Goal: Contribute content: Contribute content

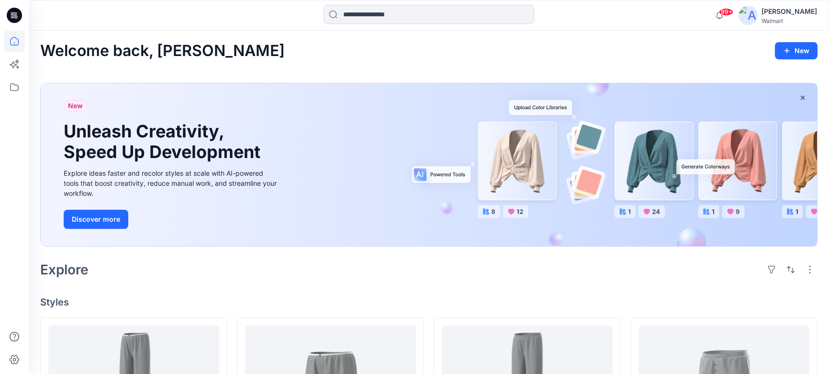
scroll to position [559, 0]
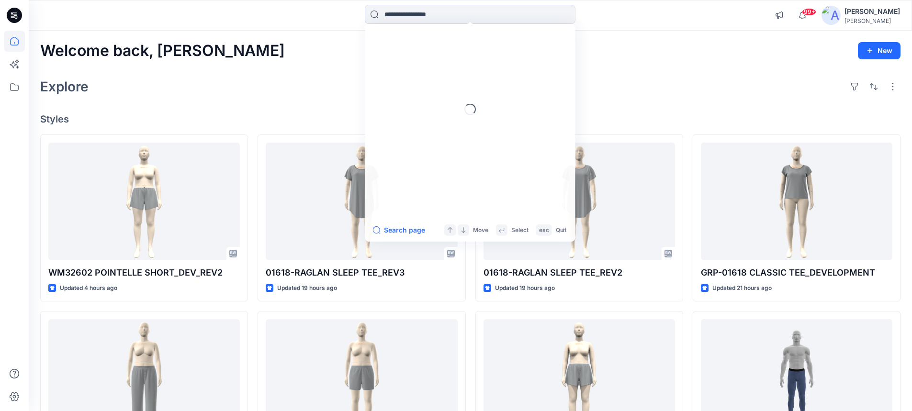
click at [443, 13] on input at bounding box center [470, 14] width 211 height 19
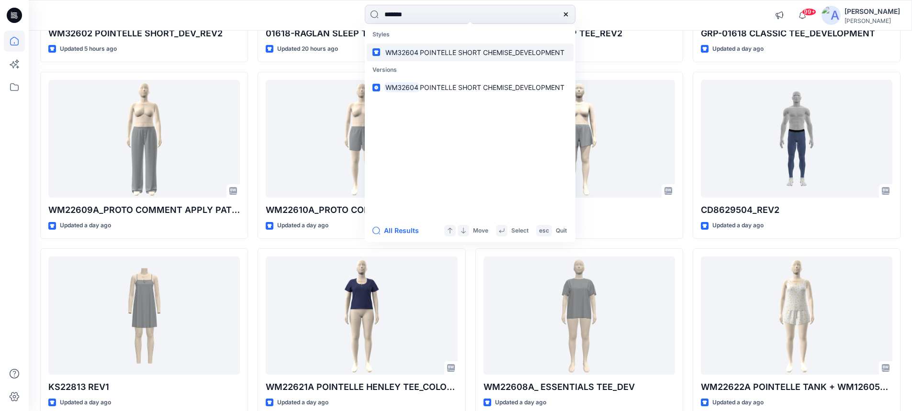
type input "*******"
click at [424, 51] on span "POINTELLE SHORT CHEMISE_DEVELOPMENT" at bounding box center [492, 52] width 145 height 8
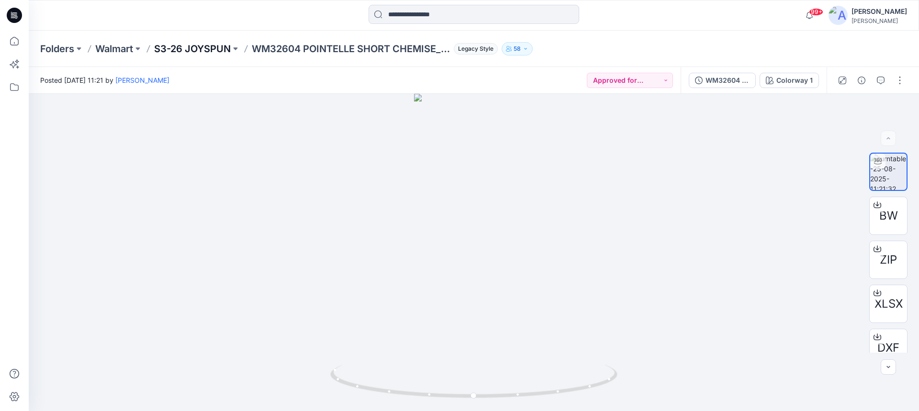
click at [208, 52] on p "S3-26 JOYSPUN" at bounding box center [192, 48] width 77 height 13
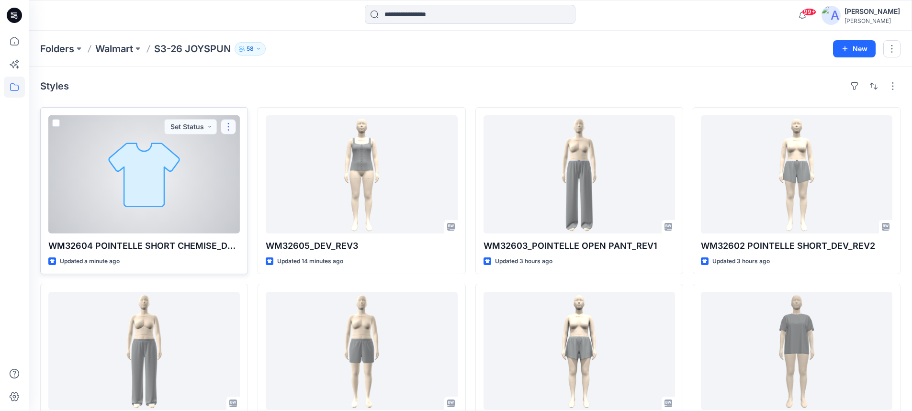
click at [229, 130] on button "button" at bounding box center [228, 126] width 15 height 15
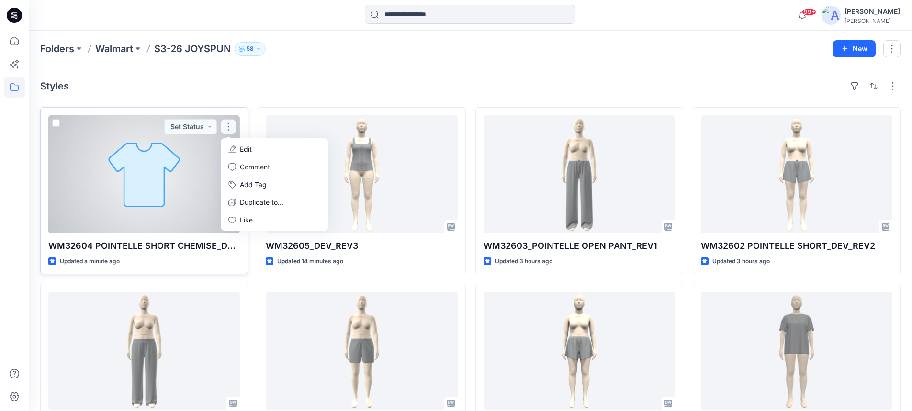
click at [245, 149] on p "Edit" at bounding box center [246, 149] width 12 height 10
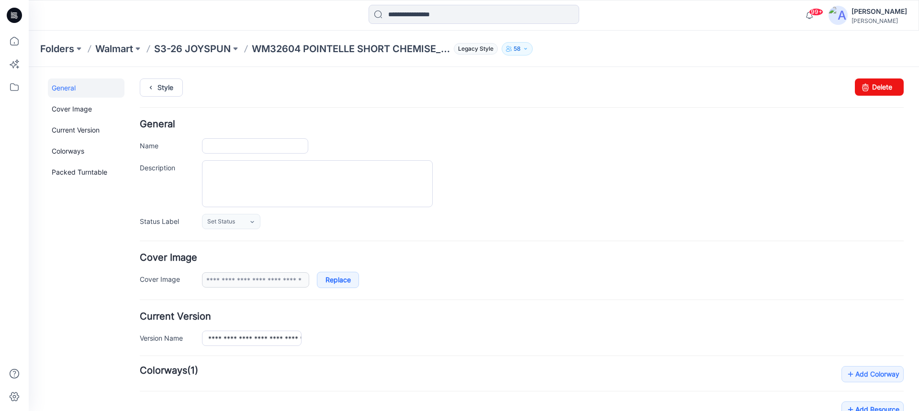
type input "**********"
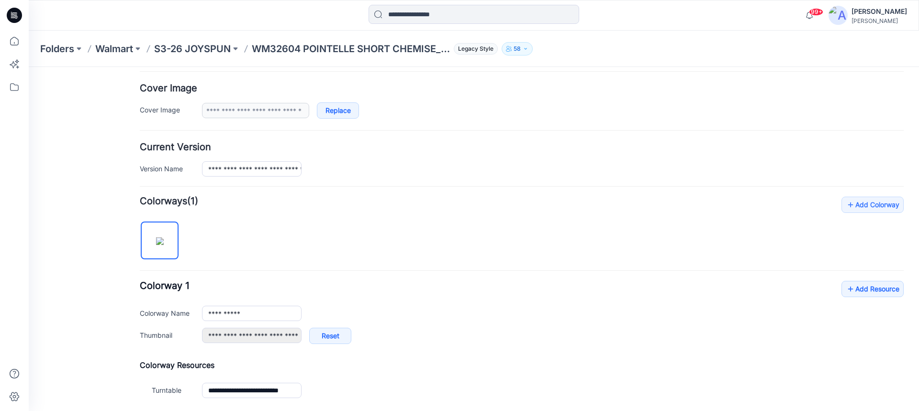
scroll to position [191, 0]
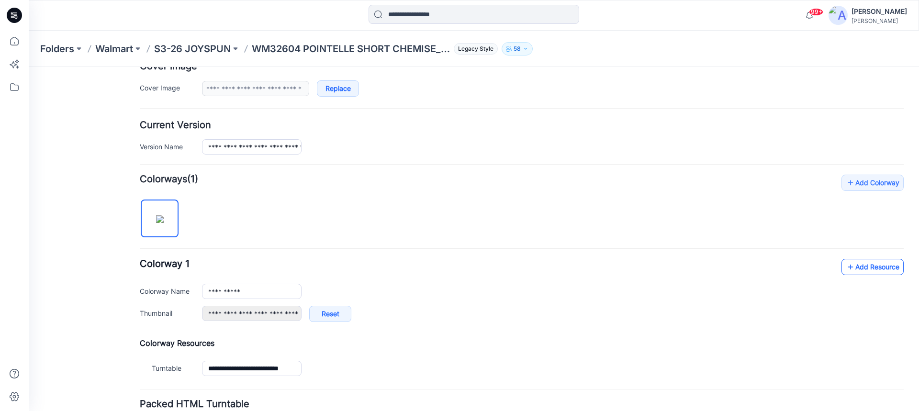
click at [845, 267] on icon at bounding box center [850, 266] width 10 height 15
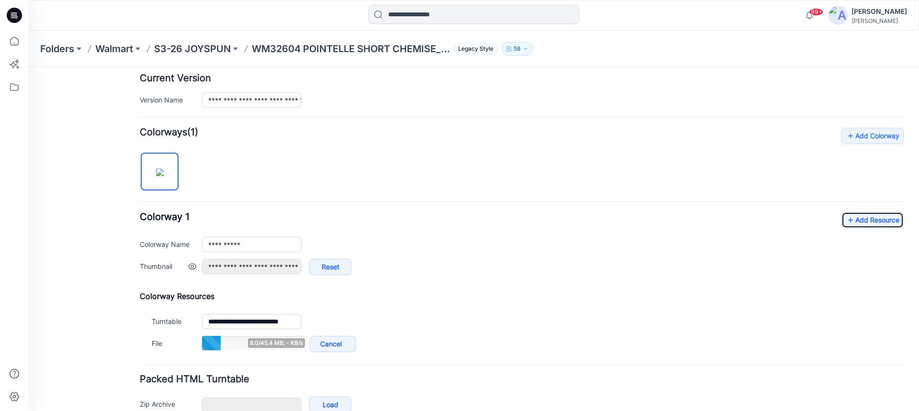
scroll to position [287, 0]
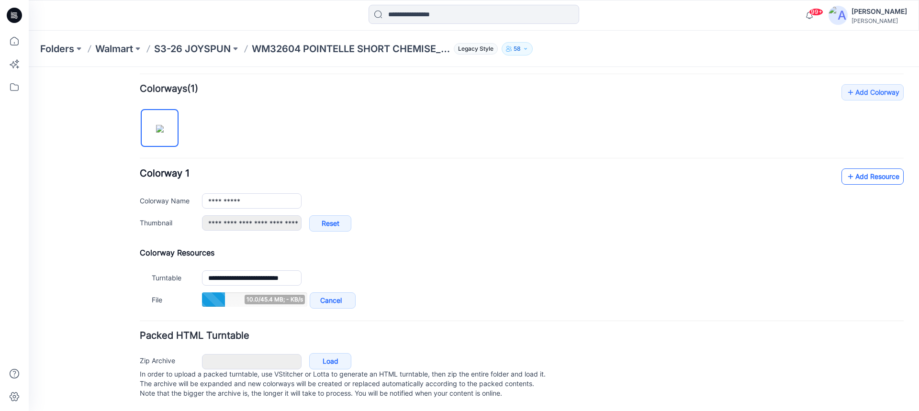
click at [857, 178] on link "Add Resource" at bounding box center [872, 176] width 62 height 16
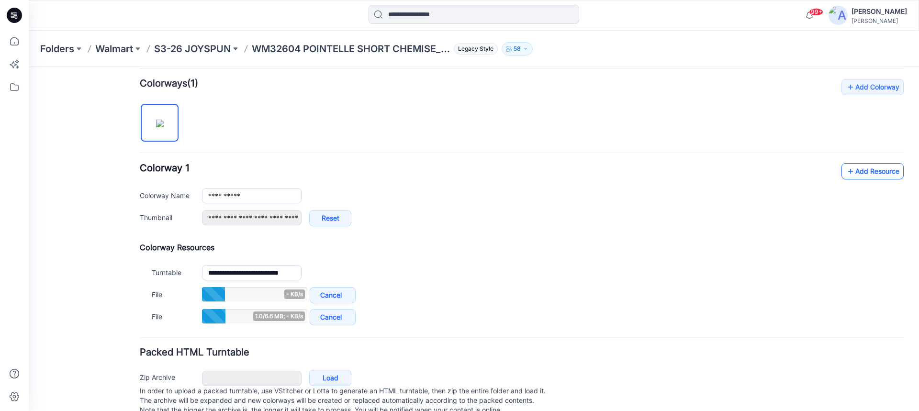
click at [848, 170] on link "Add Resource" at bounding box center [872, 171] width 62 height 16
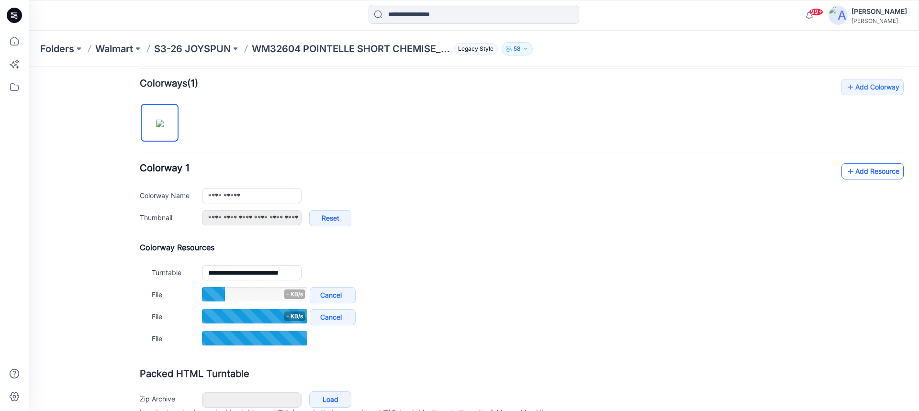
click at [855, 169] on link "Add Resource" at bounding box center [872, 171] width 62 height 16
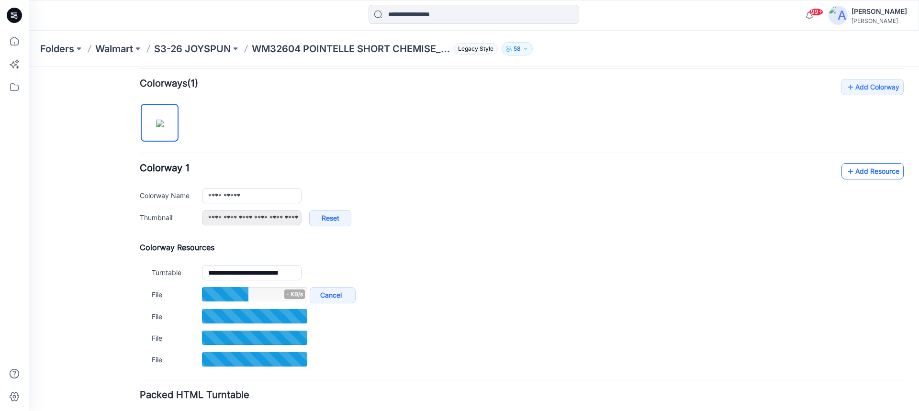
click at [874, 172] on link "Add Resource" at bounding box center [872, 171] width 62 height 16
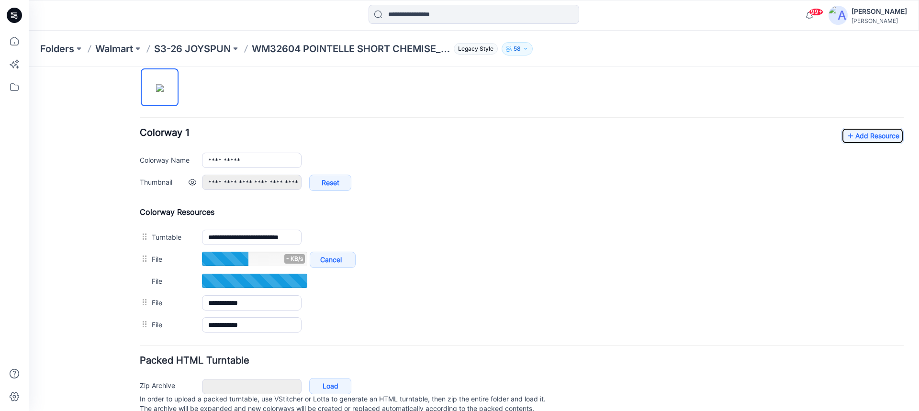
scroll to position [357, 0]
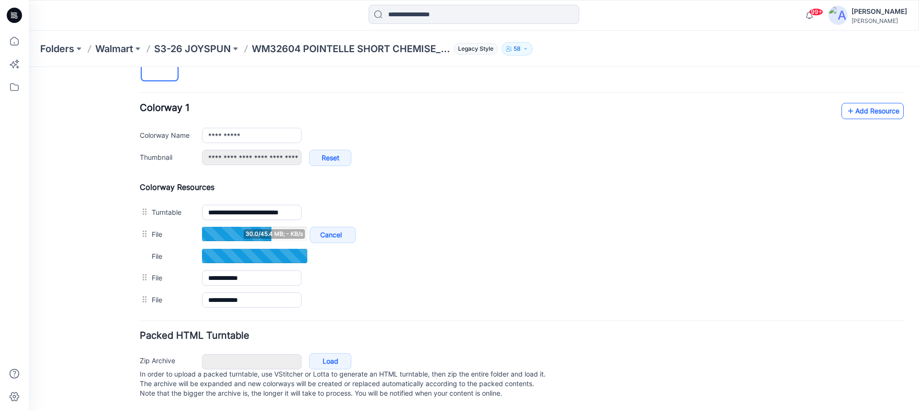
click at [852, 104] on link "Add Resource" at bounding box center [872, 111] width 62 height 16
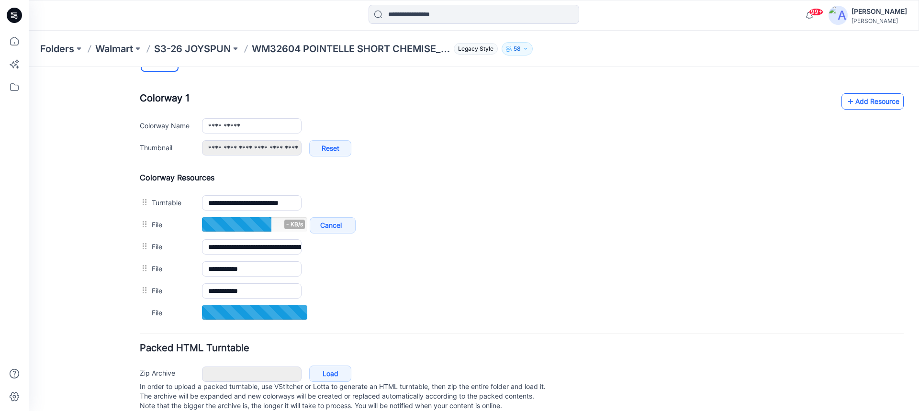
click at [875, 105] on link "Add Resource" at bounding box center [872, 101] width 62 height 16
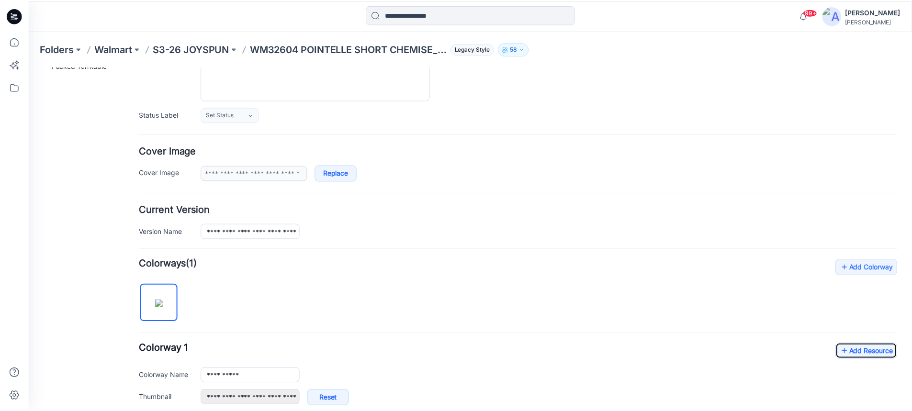
scroll to position [0, 0]
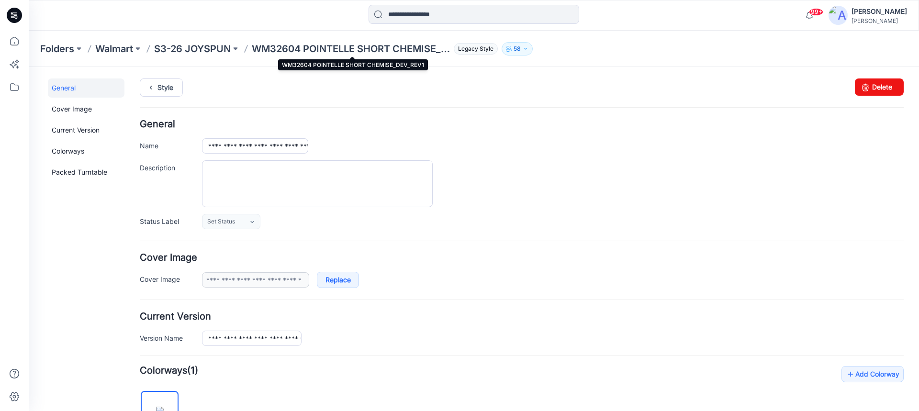
click at [277, 50] on p "WM32604 POINTELLE SHORT CHEMISE_DEV_REV1" at bounding box center [351, 48] width 198 height 13
click at [200, 47] on p "S3-26 JOYSPUN" at bounding box center [192, 48] width 77 height 13
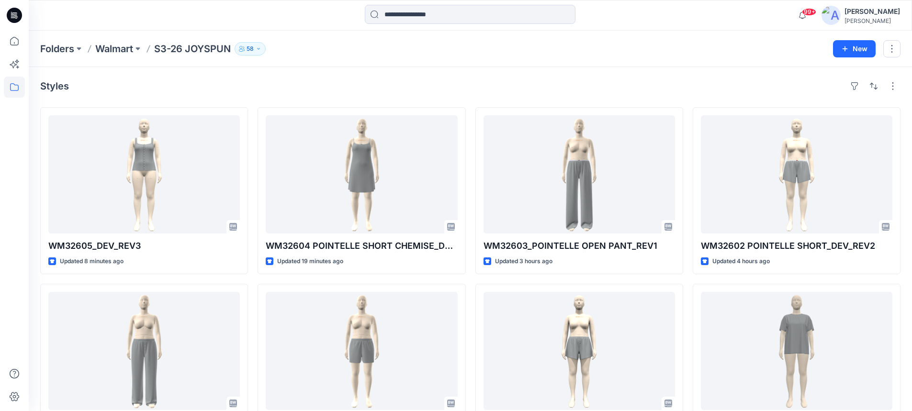
click at [20, 13] on icon at bounding box center [14, 15] width 15 height 15
